Goal: Find specific page/section: Find specific page/section

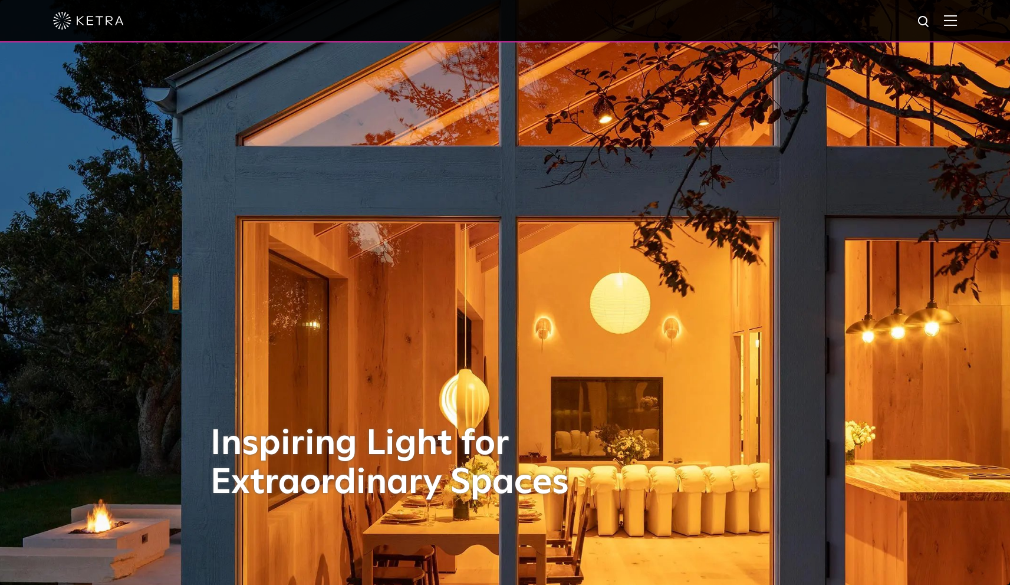
click at [957, 22] on img at bounding box center [950, 20] width 13 height 11
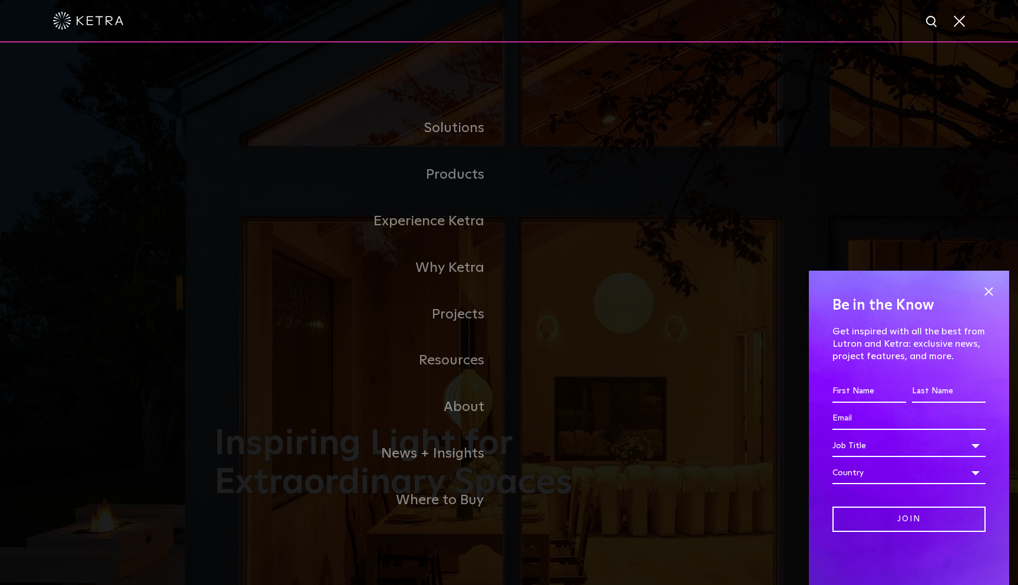
click at [963, 18] on span at bounding box center [958, 21] width 13 height 12
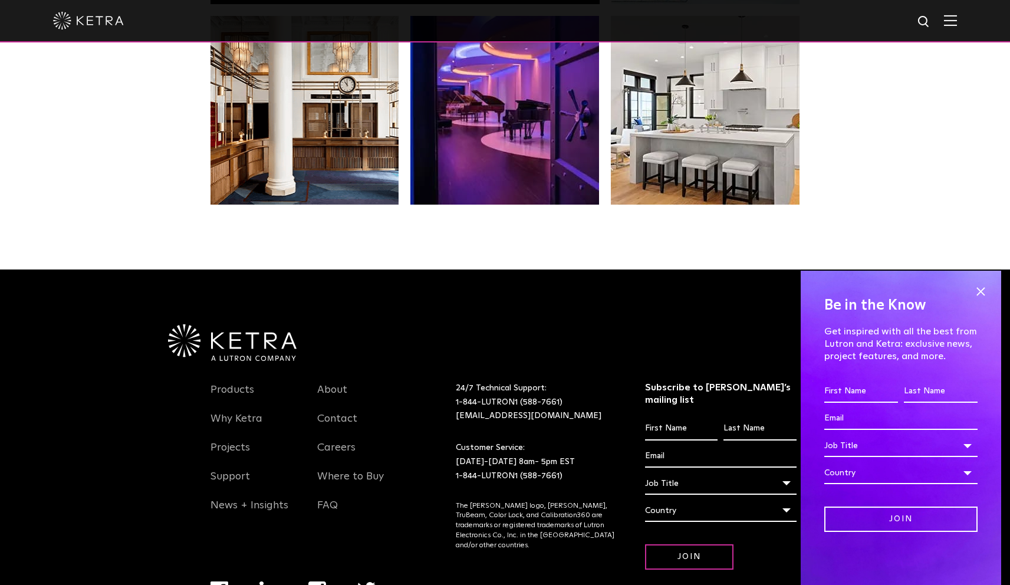
scroll to position [2476, 0]
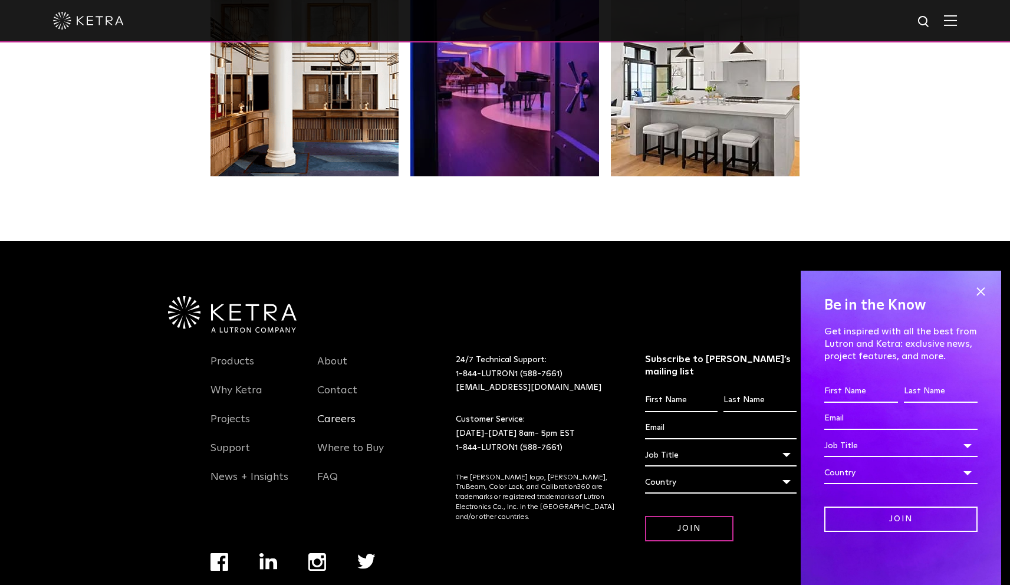
click at [328, 413] on link "Careers" at bounding box center [336, 426] width 38 height 27
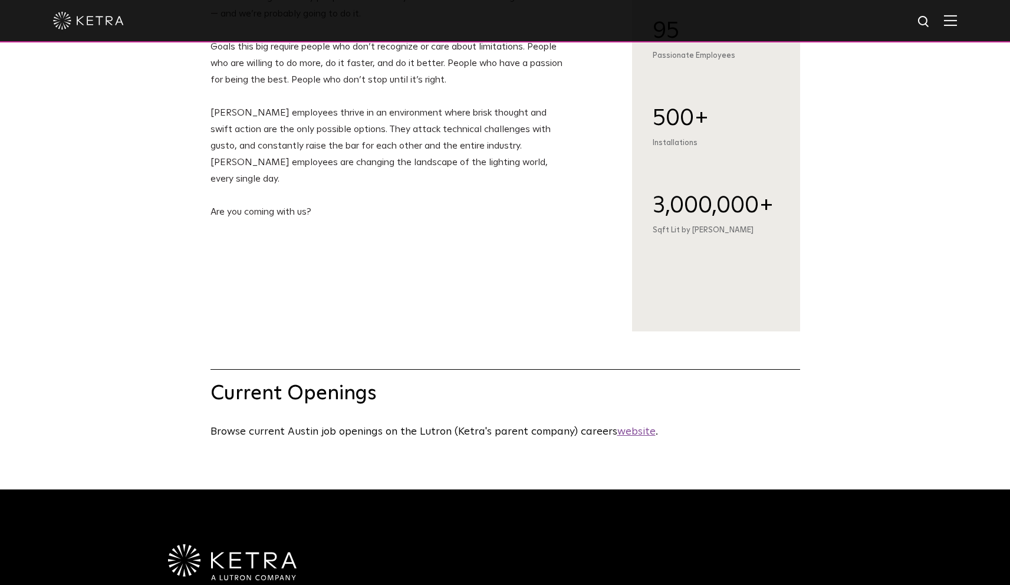
scroll to position [289, 0]
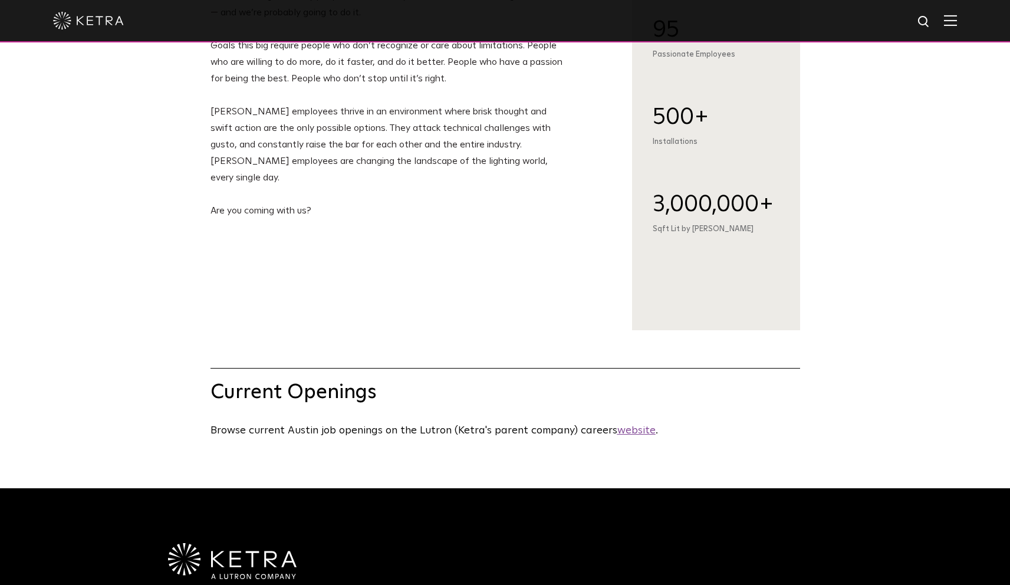
click at [638, 430] on u "website" at bounding box center [636, 430] width 38 height 11
